Goal: Find specific page/section: Find specific page/section

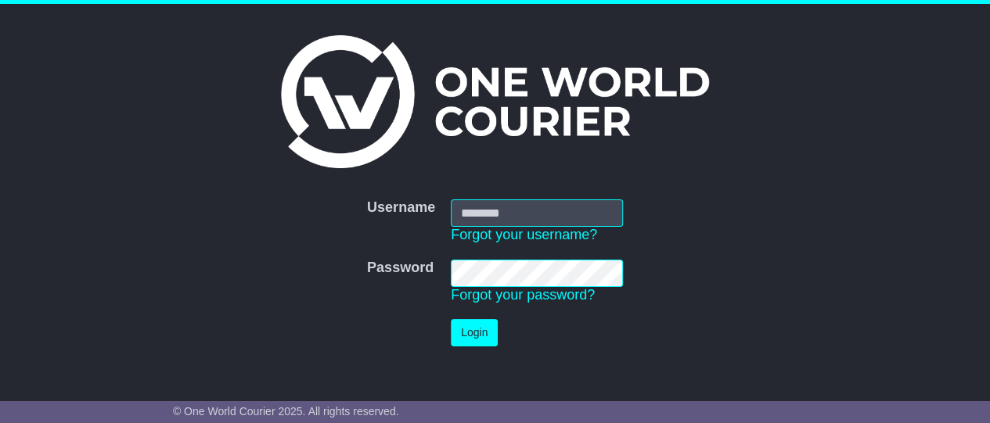
type input "*********"
click at [467, 315] on td "Login" at bounding box center [537, 333] width 188 height 43
click at [468, 328] on button "Login" at bounding box center [474, 332] width 47 height 27
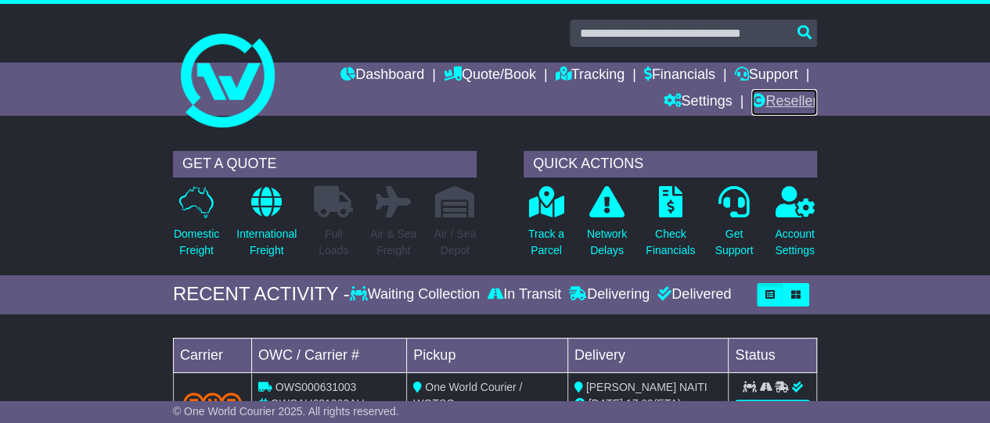
click at [772, 102] on link "Reseller" at bounding box center [784, 102] width 66 height 27
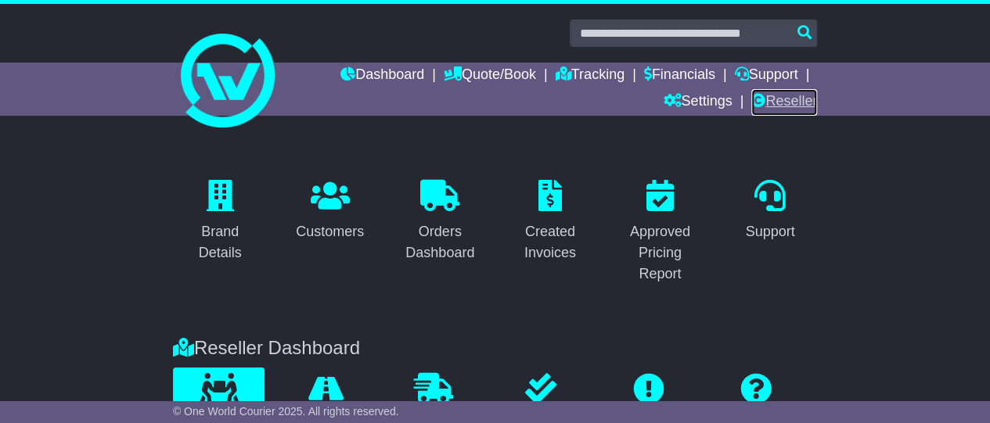
click at [768, 99] on link "Reseller" at bounding box center [784, 102] width 66 height 27
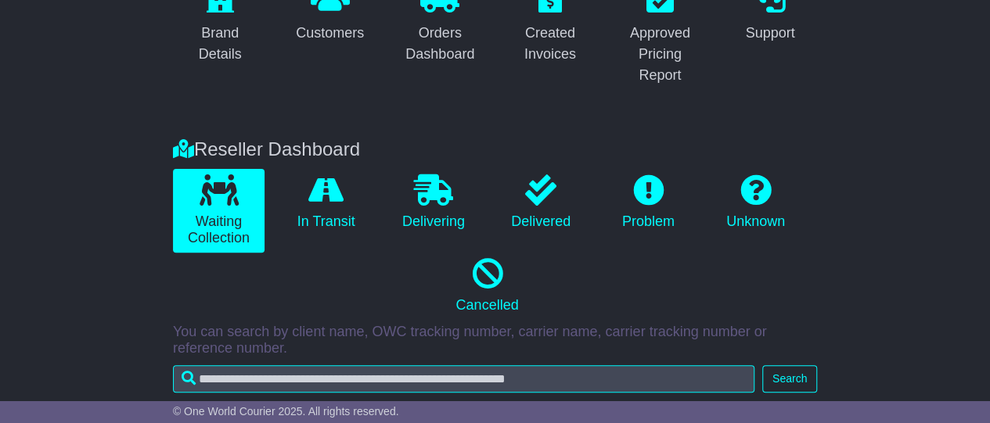
scroll to position [59, 0]
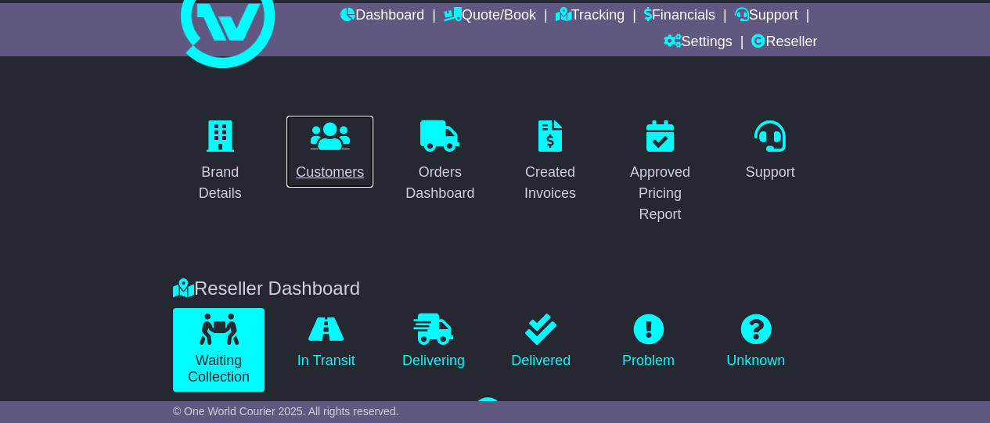
click at [318, 162] on div "Customers" at bounding box center [330, 172] width 68 height 21
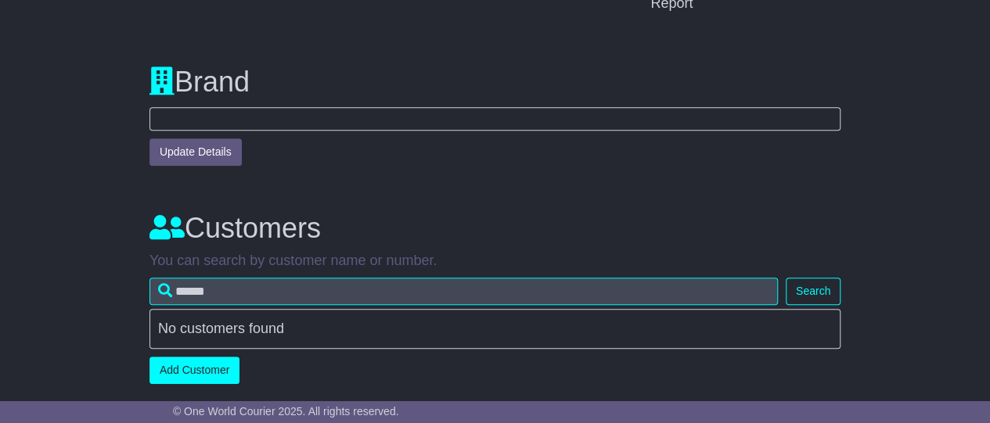
scroll to position [632, 0]
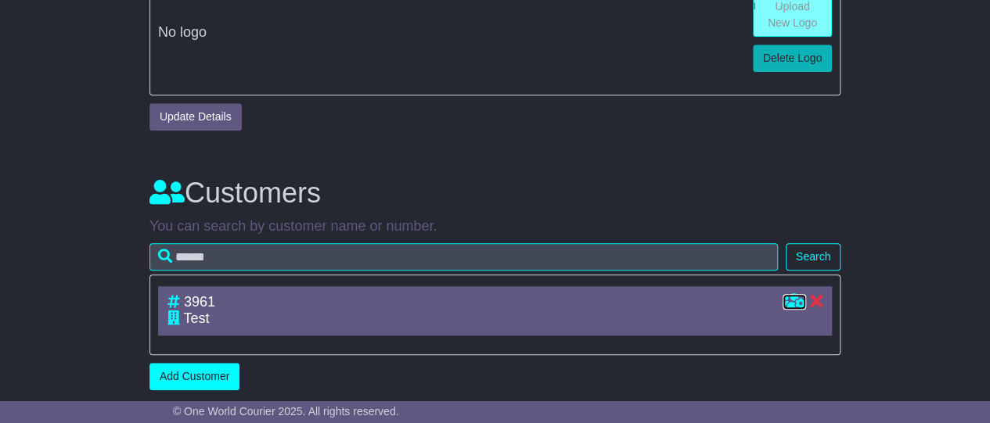
click at [794, 297] on icon at bounding box center [794, 301] width 23 height 14
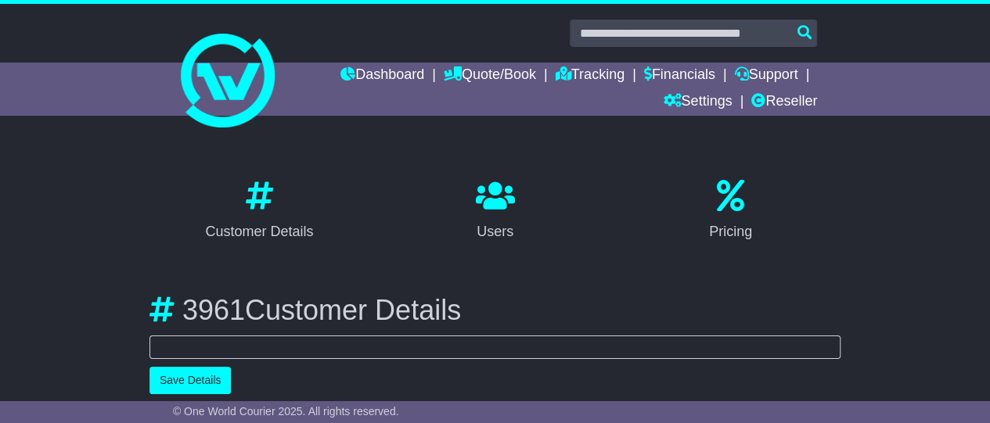
select select "**********"
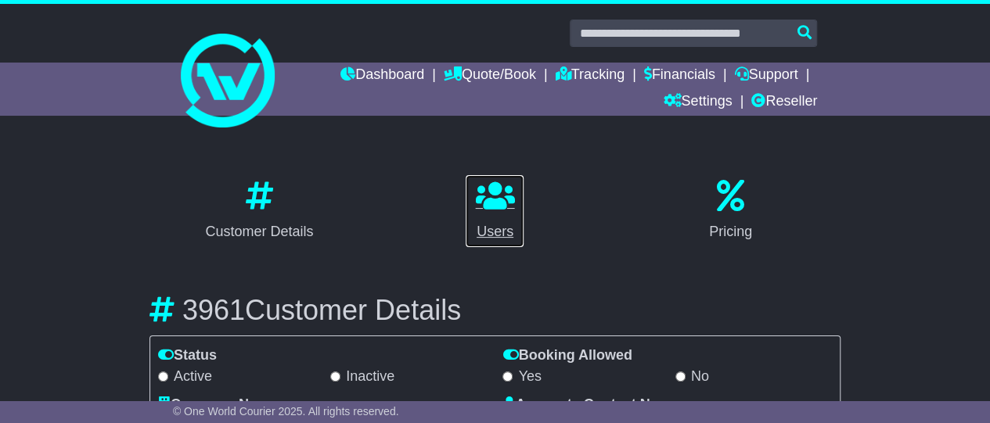
click at [490, 225] on div "Users" at bounding box center [494, 231] width 39 height 21
